Goal: Information Seeking & Learning: Learn about a topic

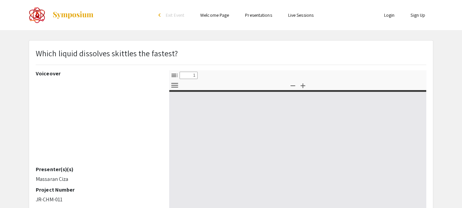
select select "custom"
type input "0"
select select "custom"
type input "0"
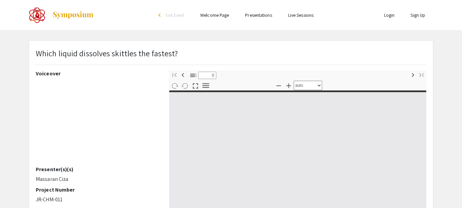
select select "custom"
type input "0"
select select "custom"
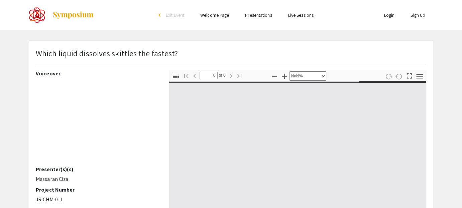
type input "1"
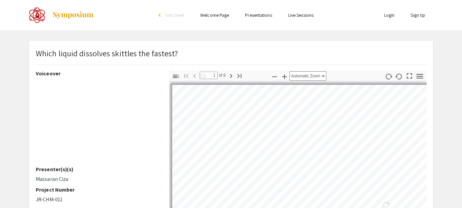
select select "auto"
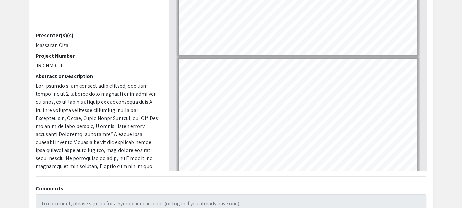
scroll to position [777, 0]
type input "8"
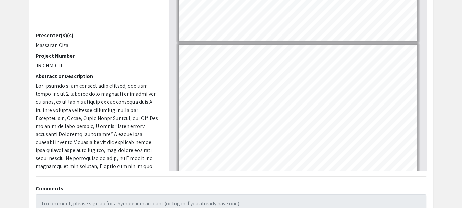
scroll to position [880, 0]
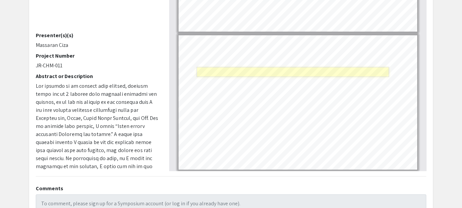
click at [303, 67] on link "Page 8" at bounding box center [293, 72] width 193 height 10
